Goal: Information Seeking & Learning: Check status

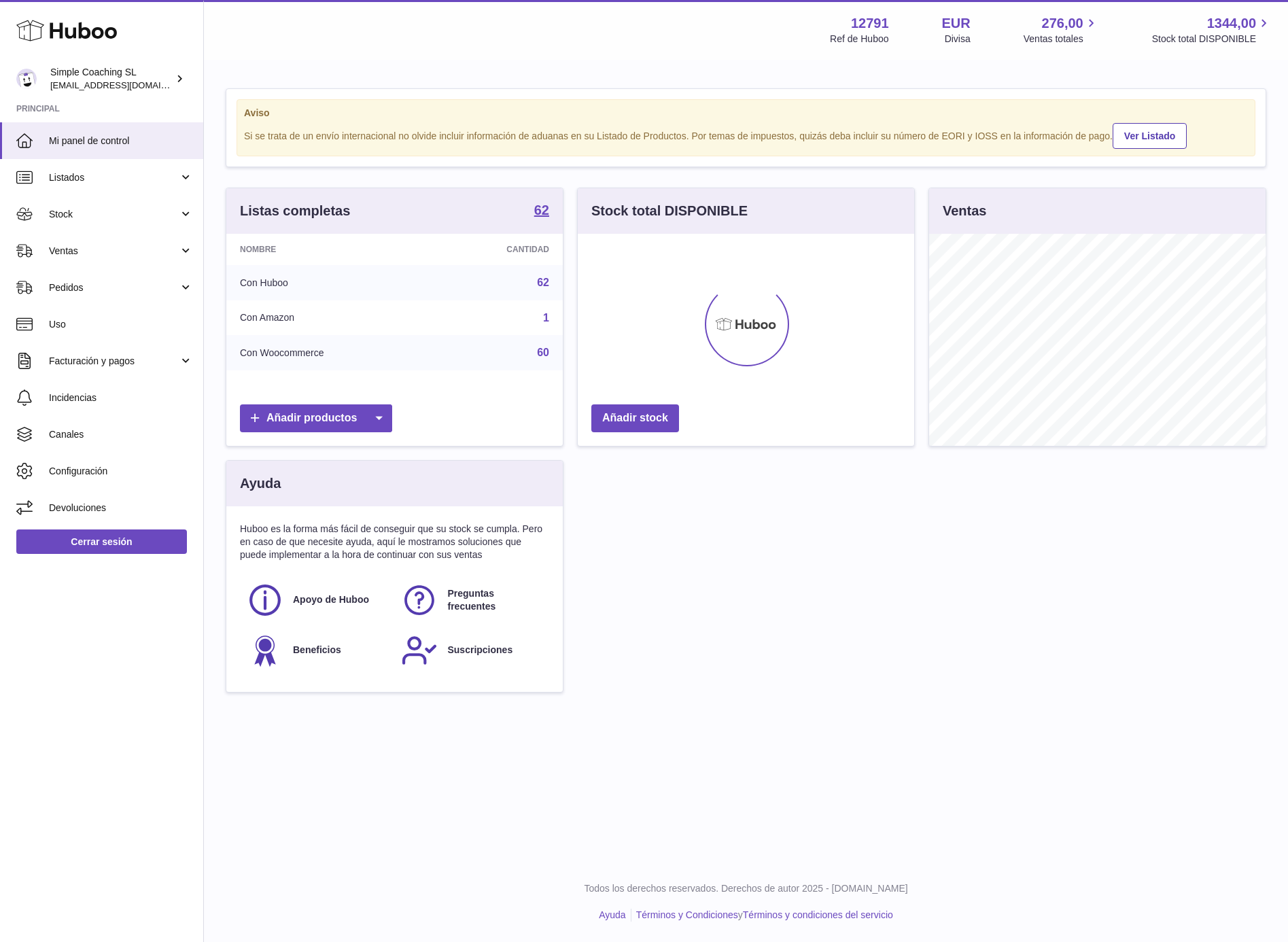
scroll to position [211, 336]
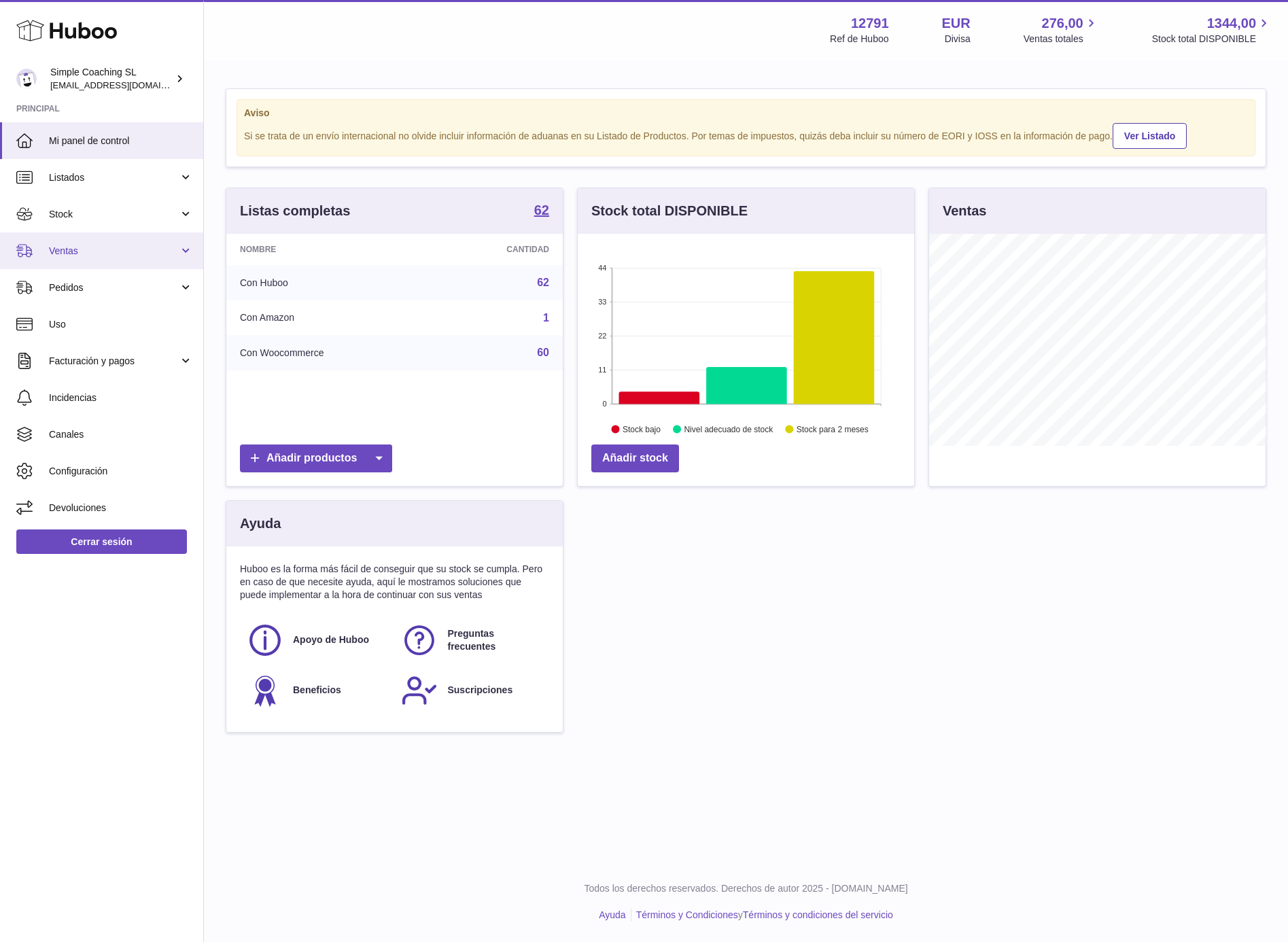
click at [79, 246] on span "Ventas" at bounding box center [114, 251] width 130 height 13
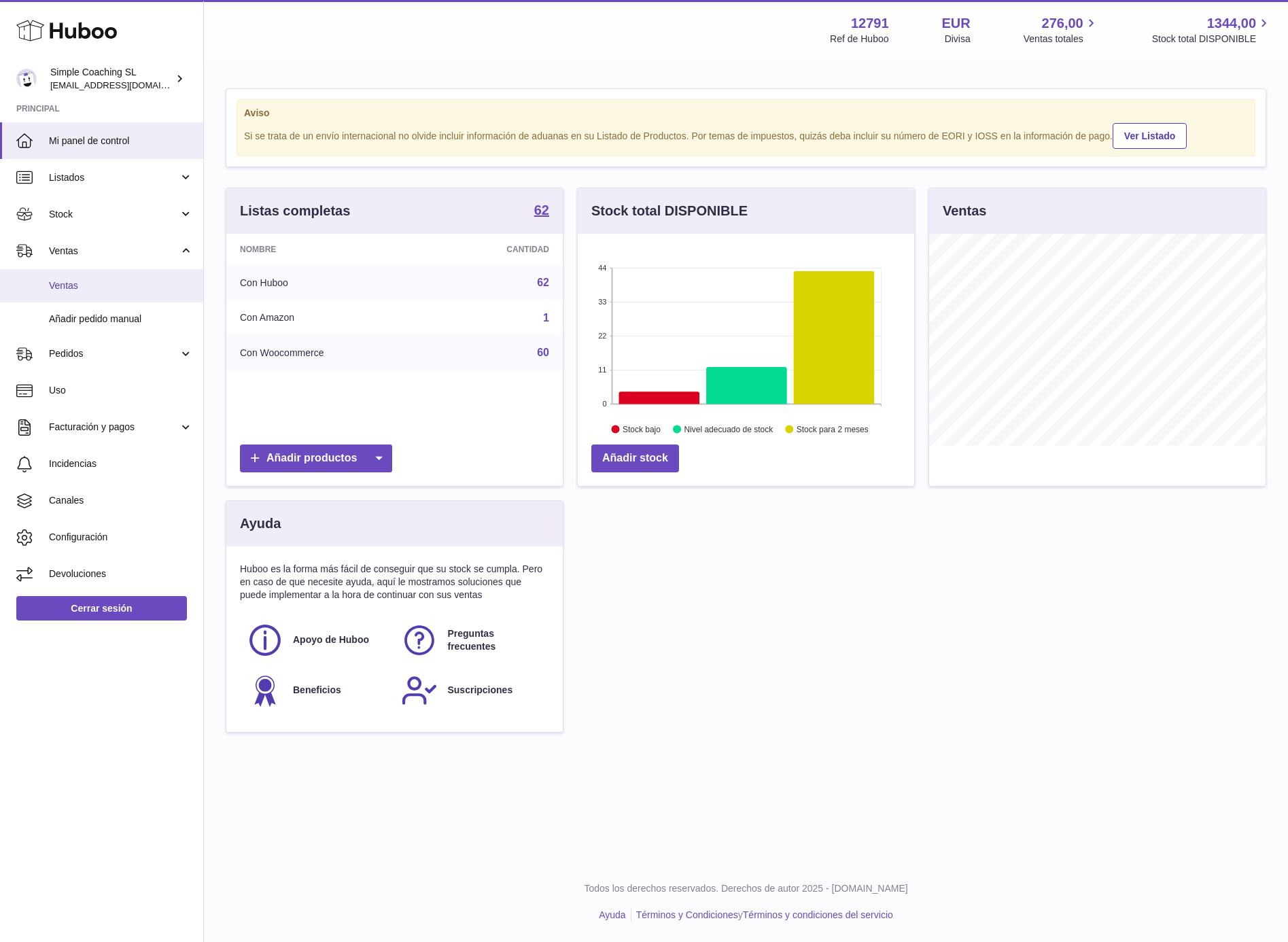
click at [69, 286] on span "Ventas" at bounding box center [121, 285] width 144 height 13
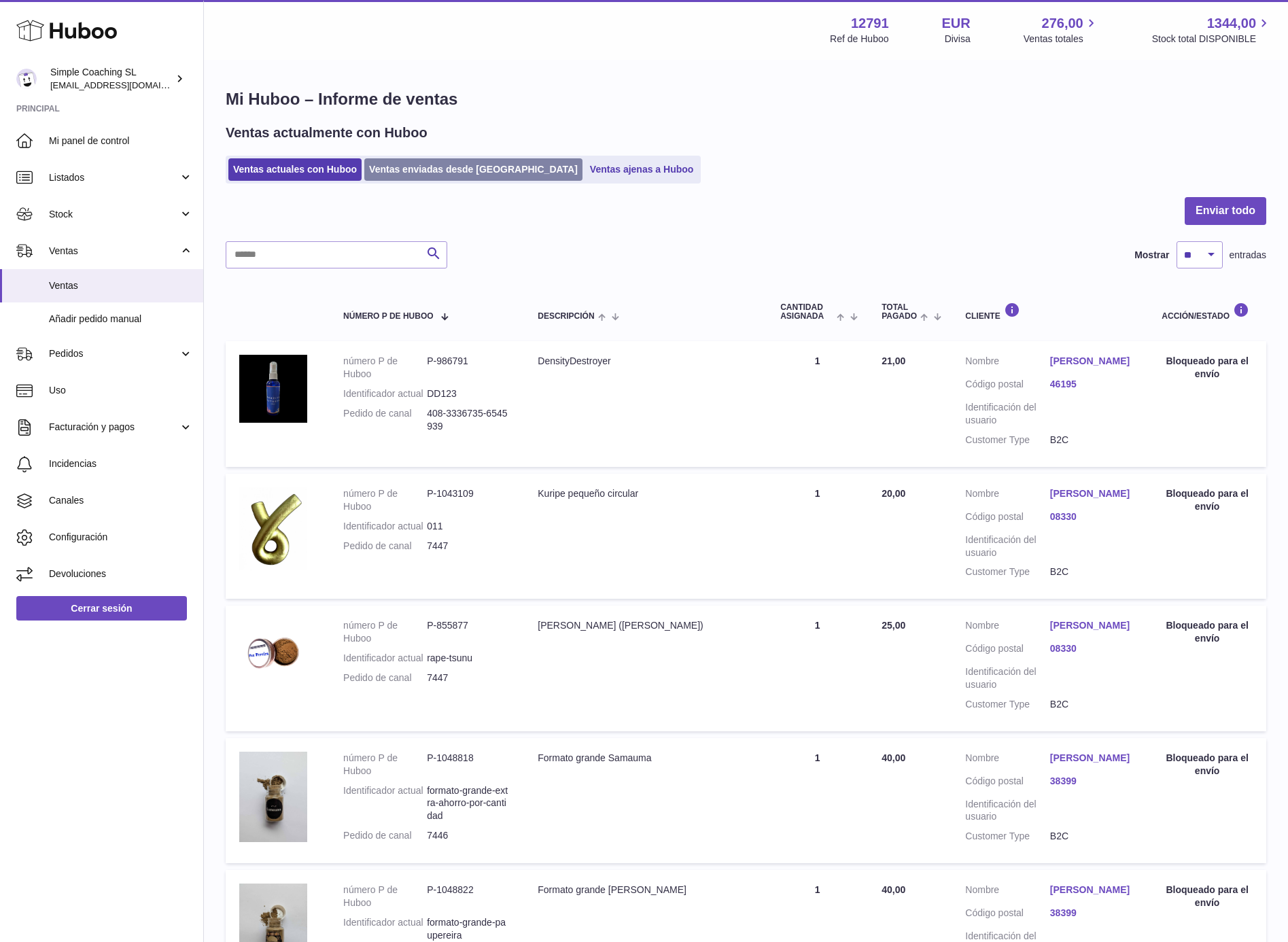
click at [459, 174] on link "Ventas enviadas desde [GEOGRAPHIC_DATA]" at bounding box center [474, 169] width 218 height 22
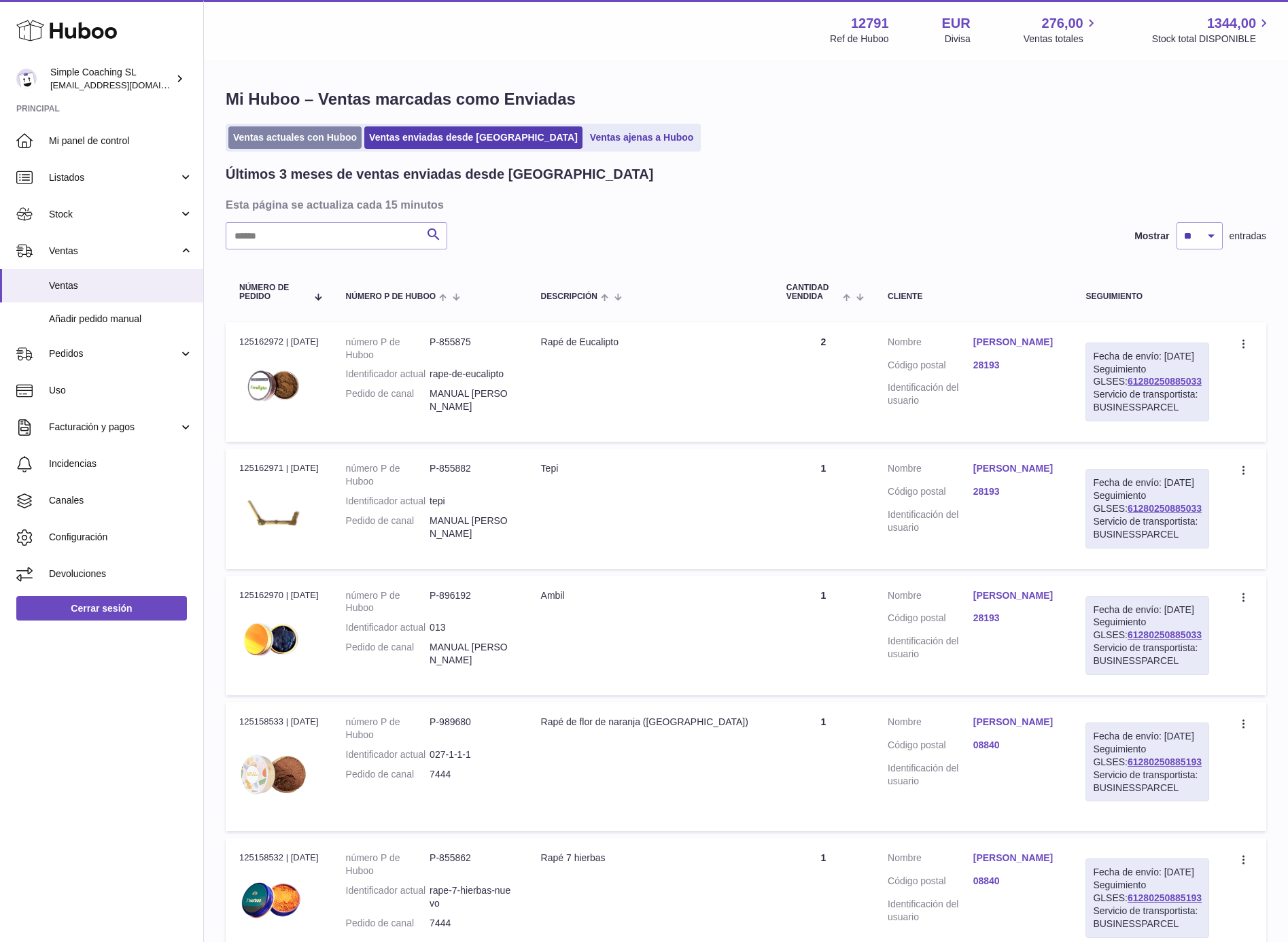
click at [308, 137] on link "Ventas actuales con Huboo" at bounding box center [295, 137] width 134 height 22
